Goal: Register for event/course

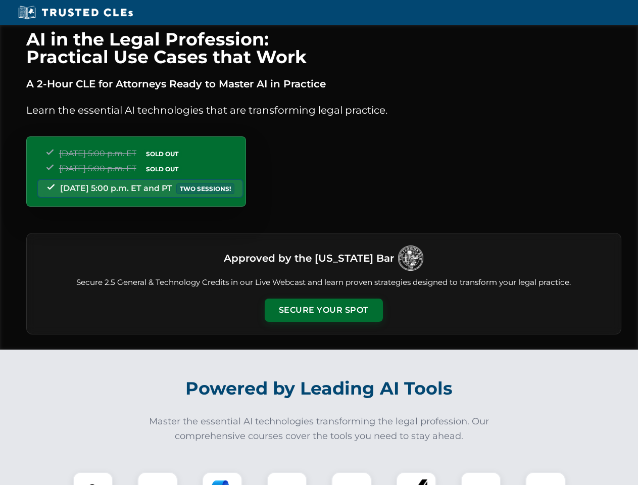
click at [323, 310] on button "Secure Your Spot" at bounding box center [324, 310] width 118 height 23
click at [93, 478] on img at bounding box center [92, 491] width 29 height 29
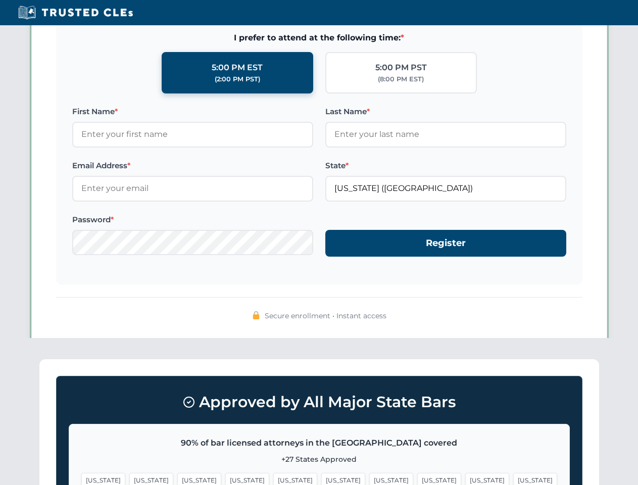
click at [369, 478] on span "[US_STATE]" at bounding box center [391, 480] width 44 height 15
click at [465, 478] on span "[US_STATE]" at bounding box center [487, 480] width 44 height 15
